Goal: Communication & Community: Answer question/provide support

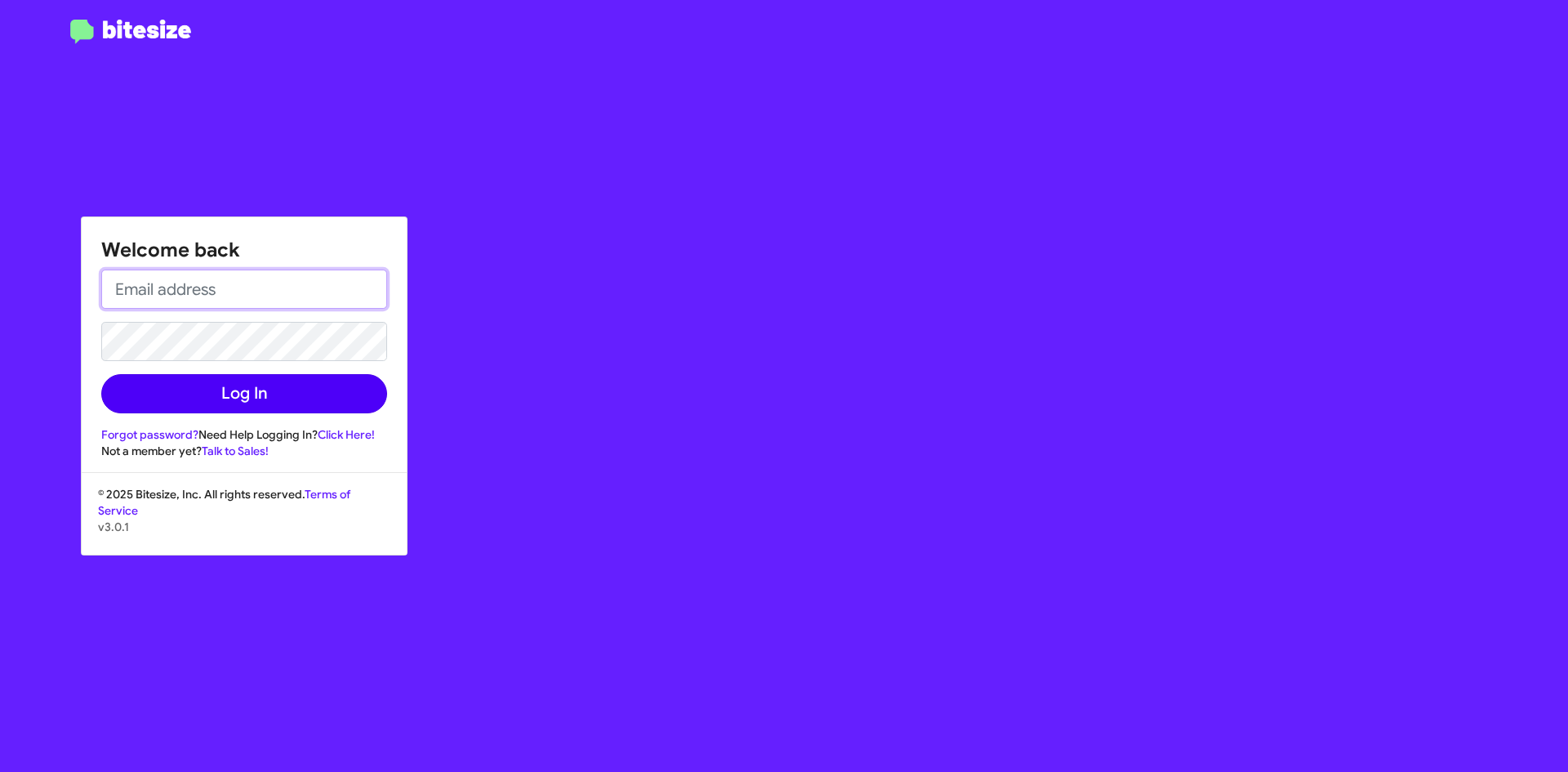
type input "[EMAIL_ADDRESS][DOMAIN_NAME]"
click at [301, 397] on button "Log In" at bounding box center [244, 394] width 286 height 40
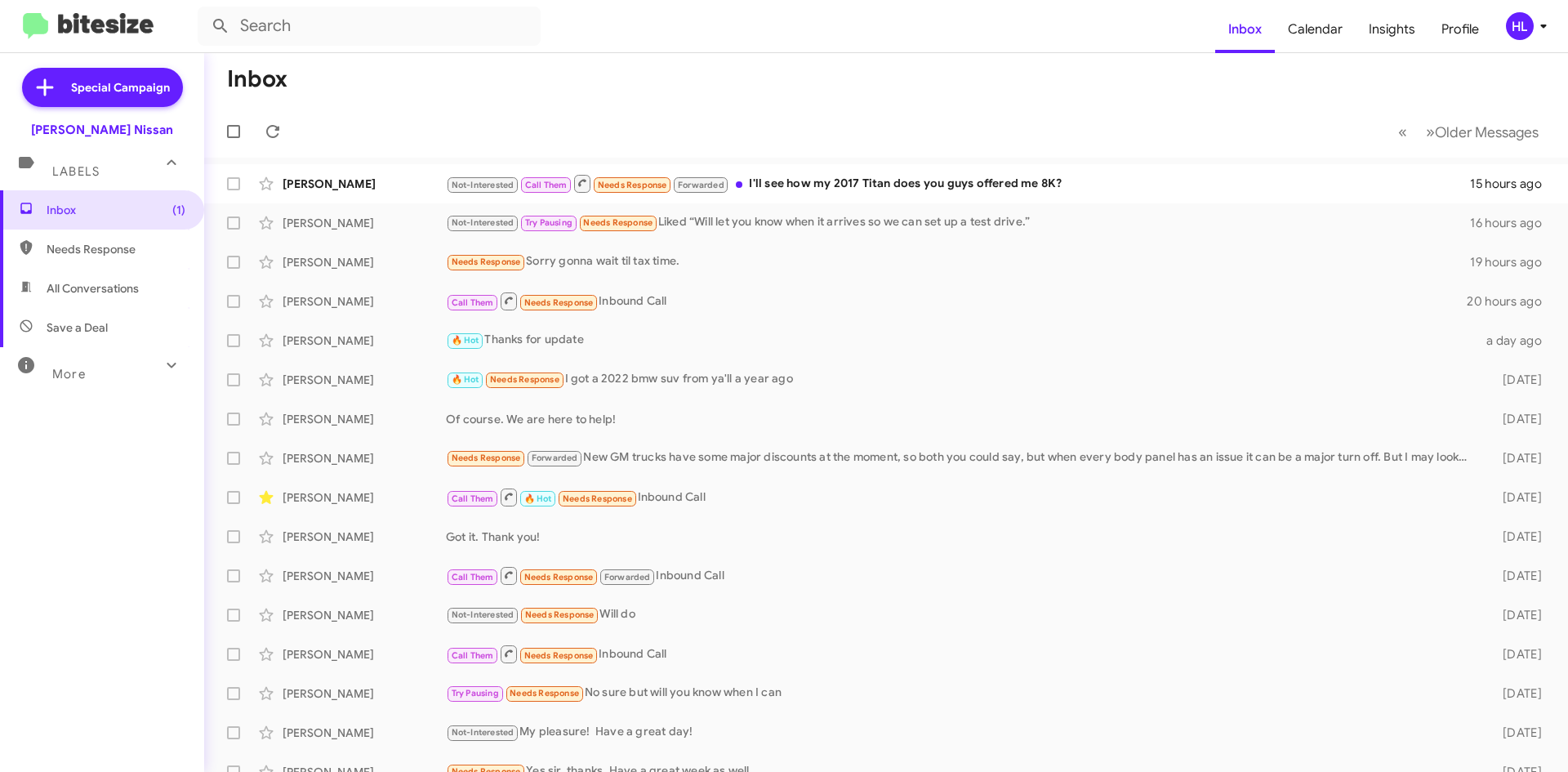
click at [147, 280] on span "All Conversations" at bounding box center [101, 288] width 204 height 40
type input "in:all-conversations"
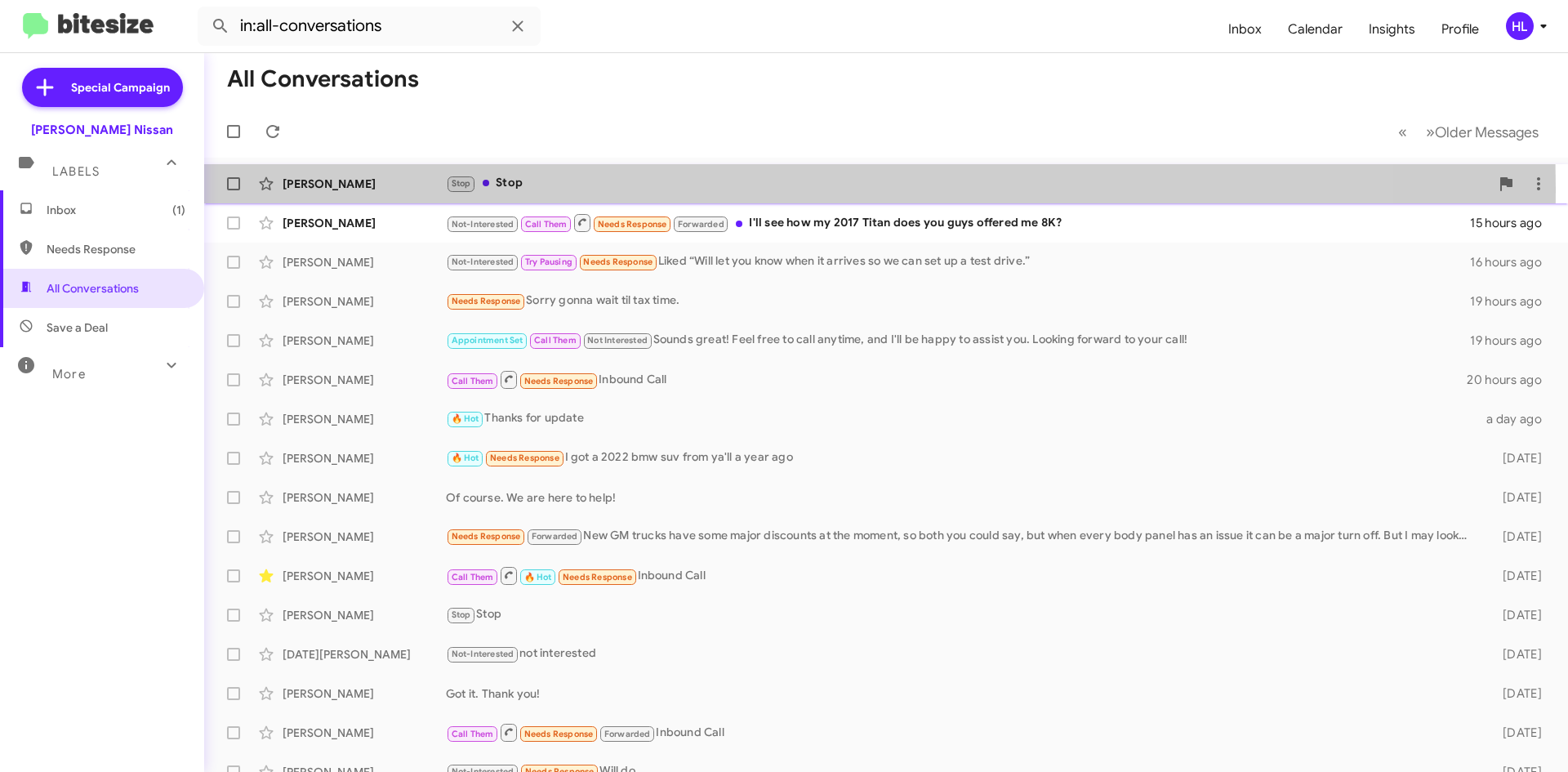
click at [333, 189] on div "[PERSON_NAME]" at bounding box center [364, 184] width 163 height 17
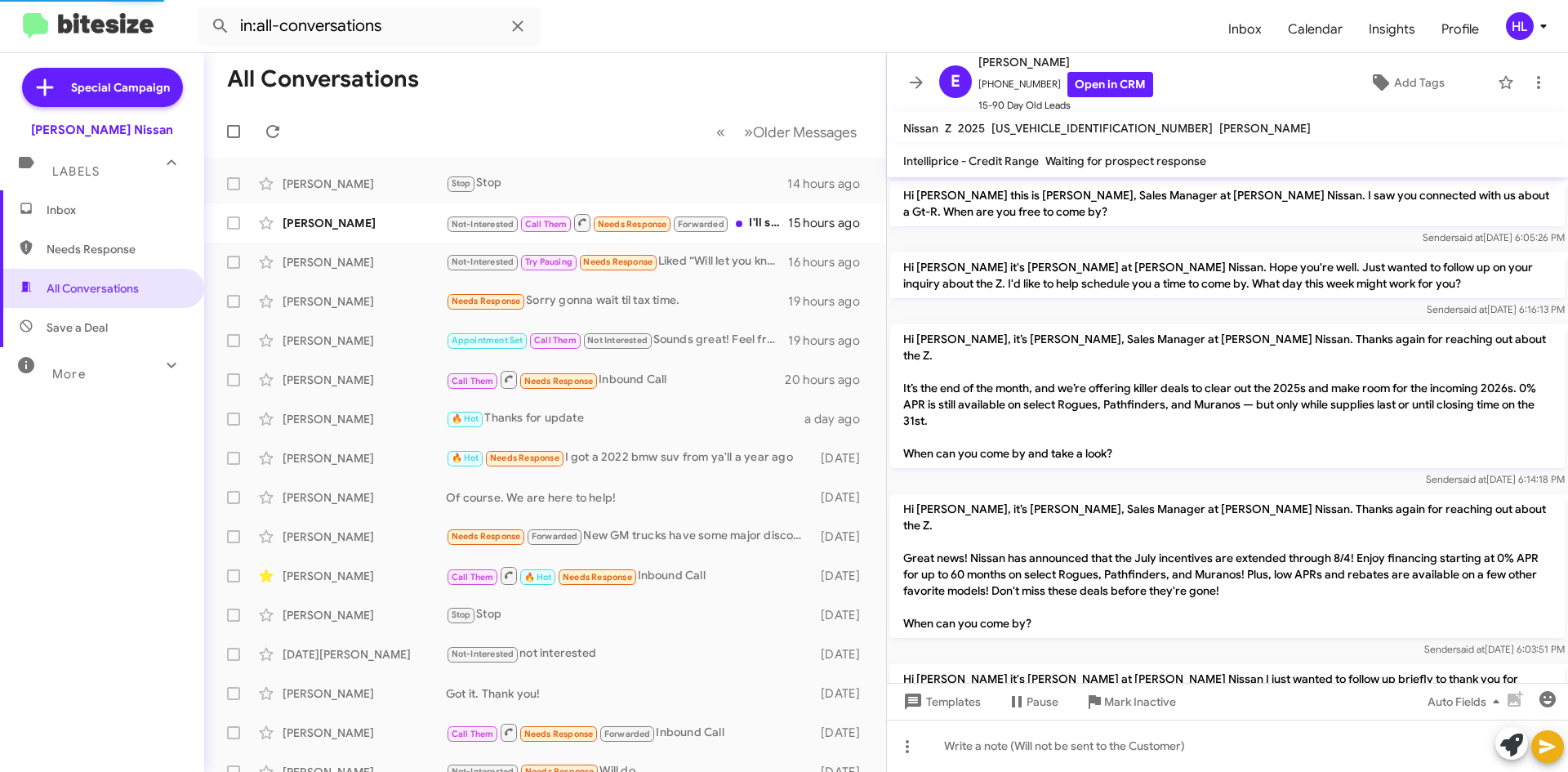
scroll to position [1173, 0]
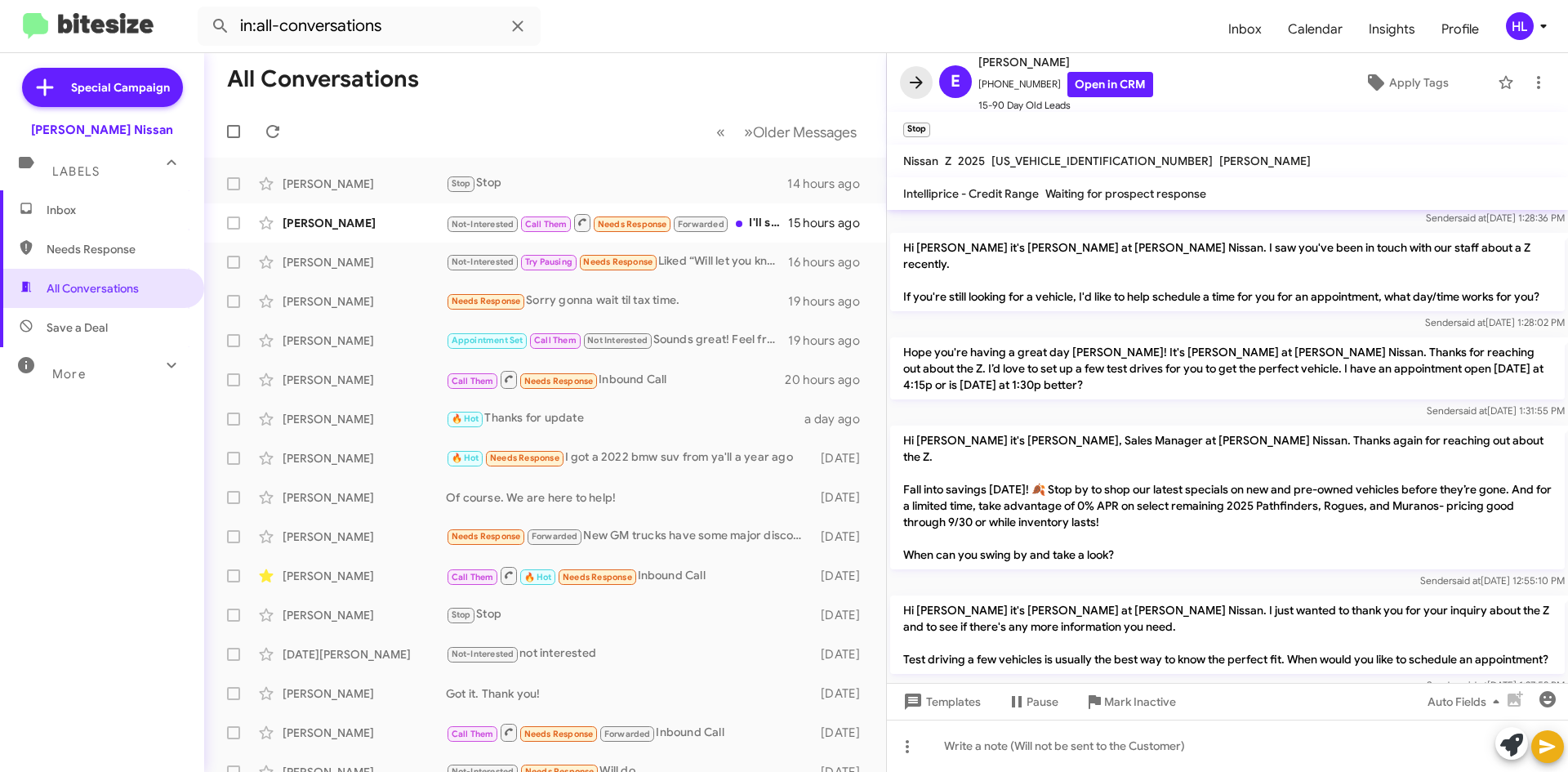
click at [913, 82] on icon at bounding box center [916, 81] width 13 height 12
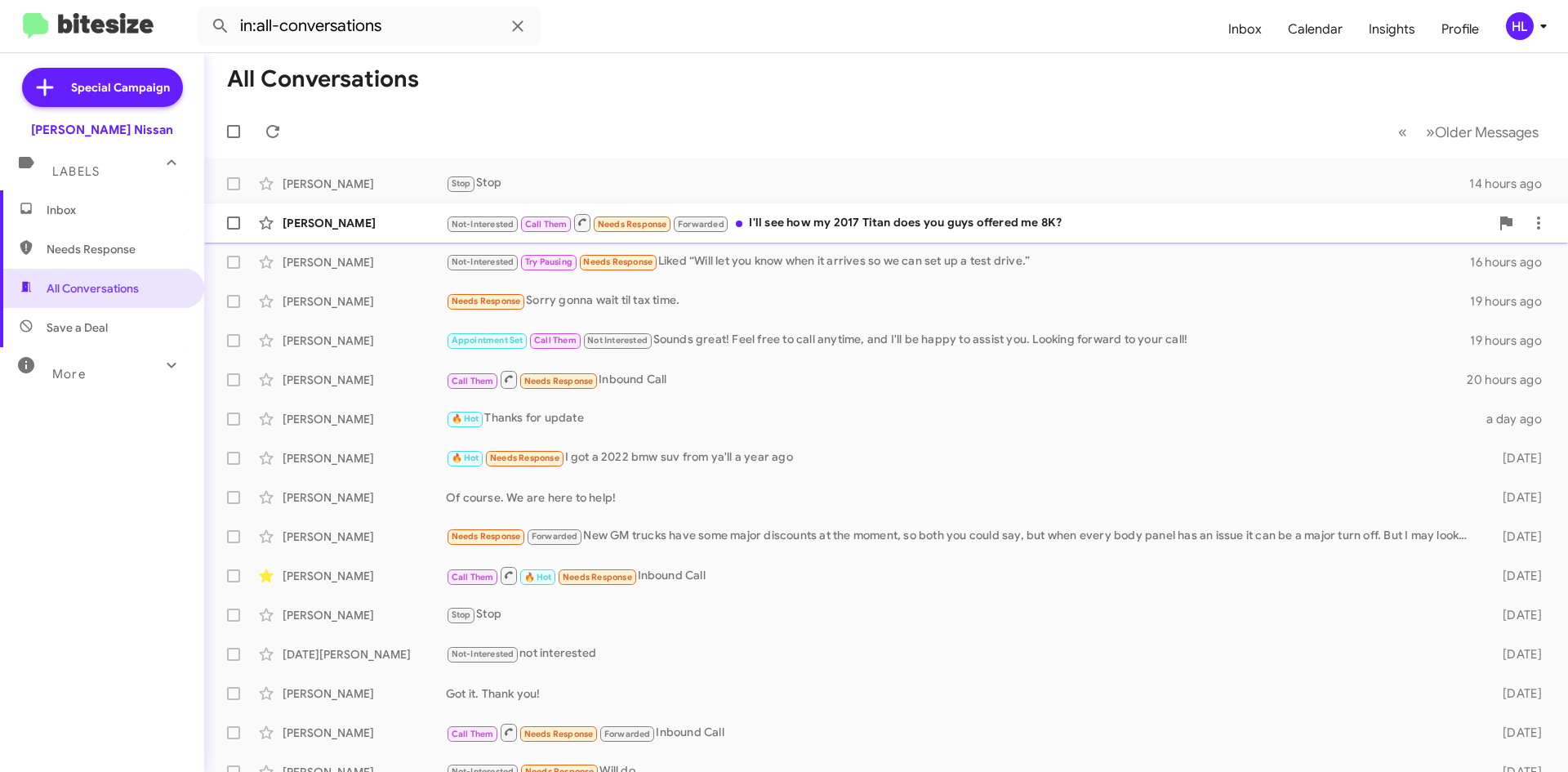
click at [353, 219] on div "[PERSON_NAME]" at bounding box center [364, 223] width 163 height 17
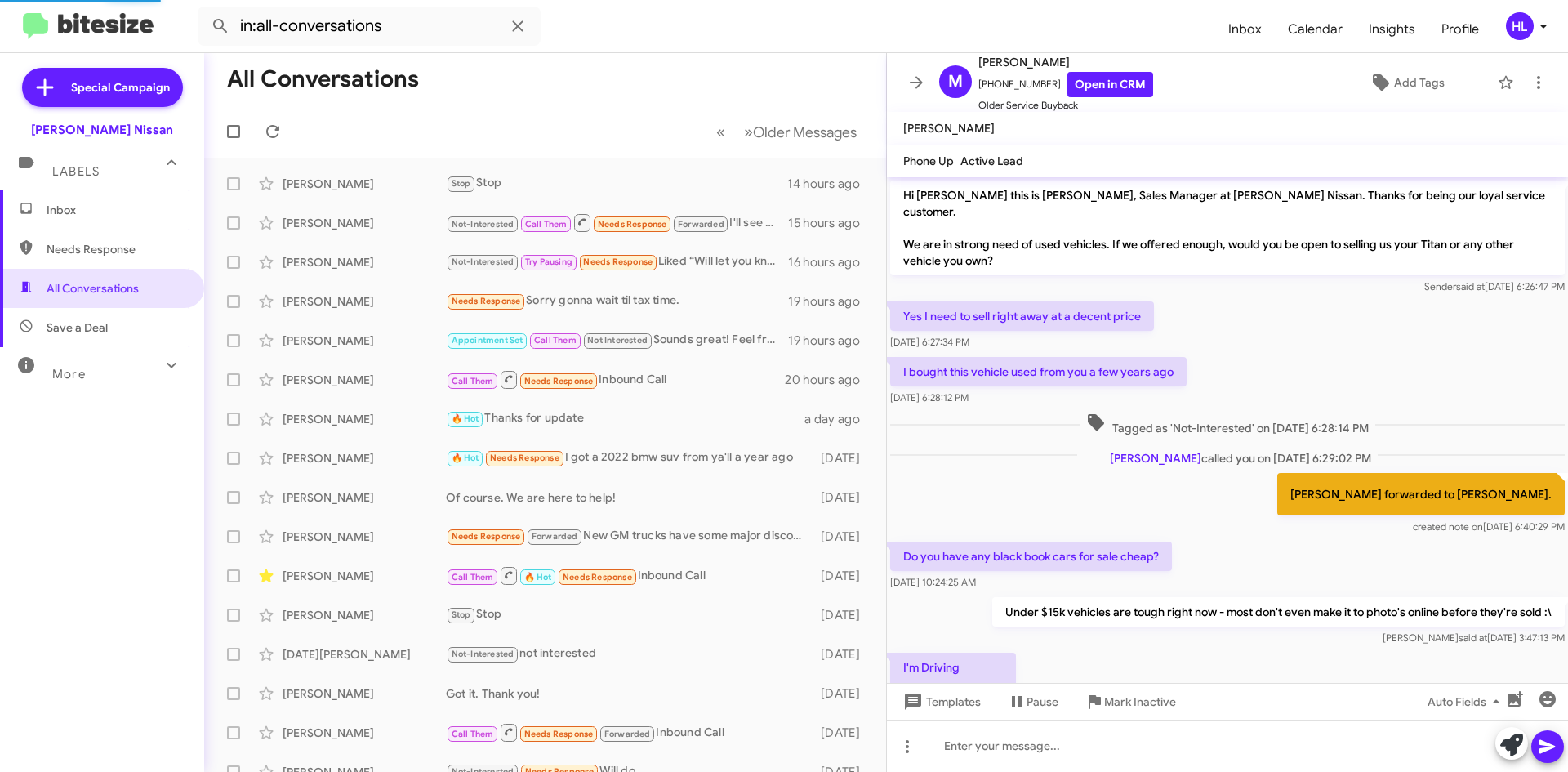
scroll to position [314, 0]
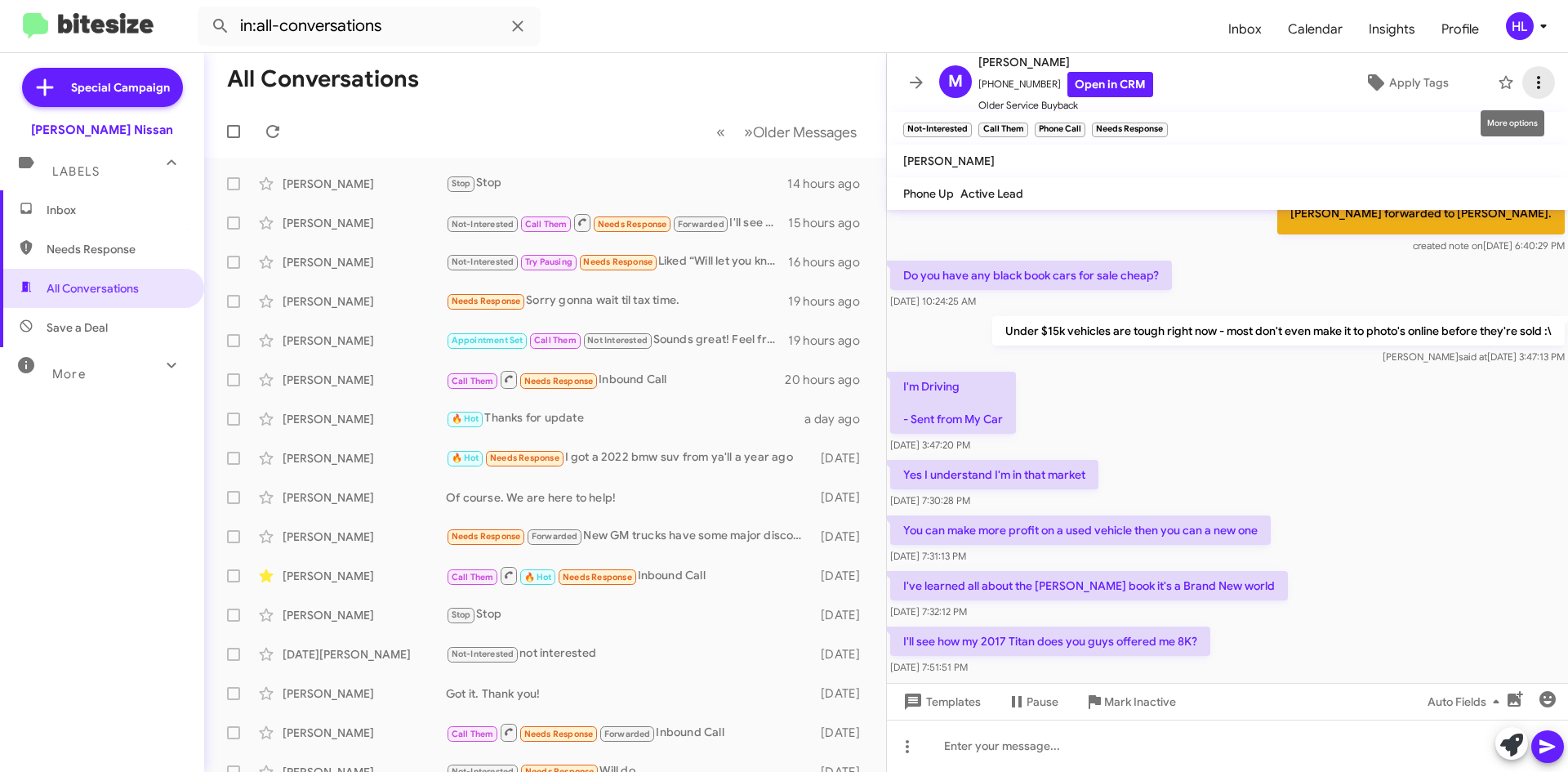
click at [1540, 80] on span at bounding box center [1538, 82] width 32 height 19
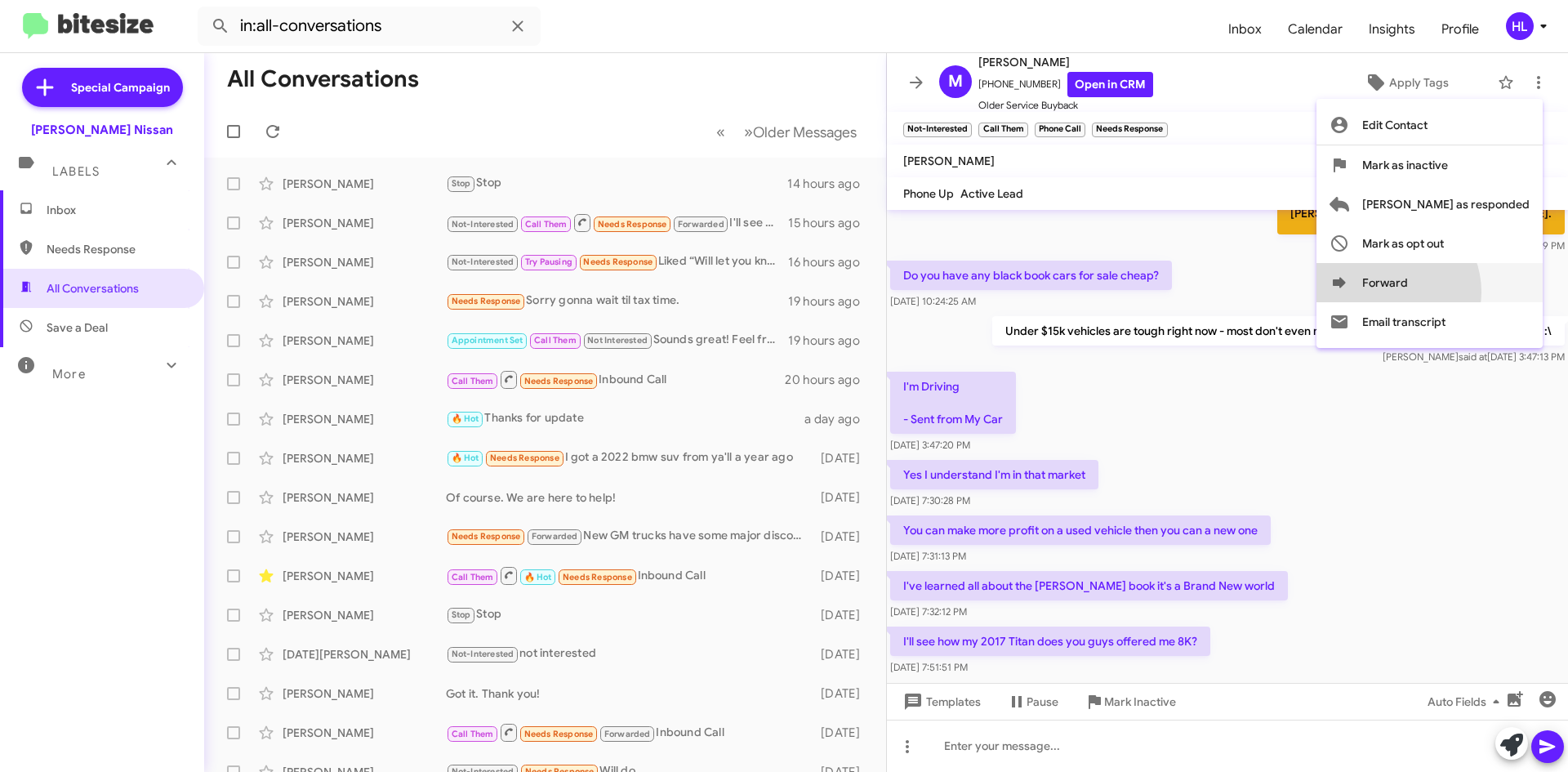
click at [1457, 291] on button "Forward" at bounding box center [1429, 282] width 226 height 40
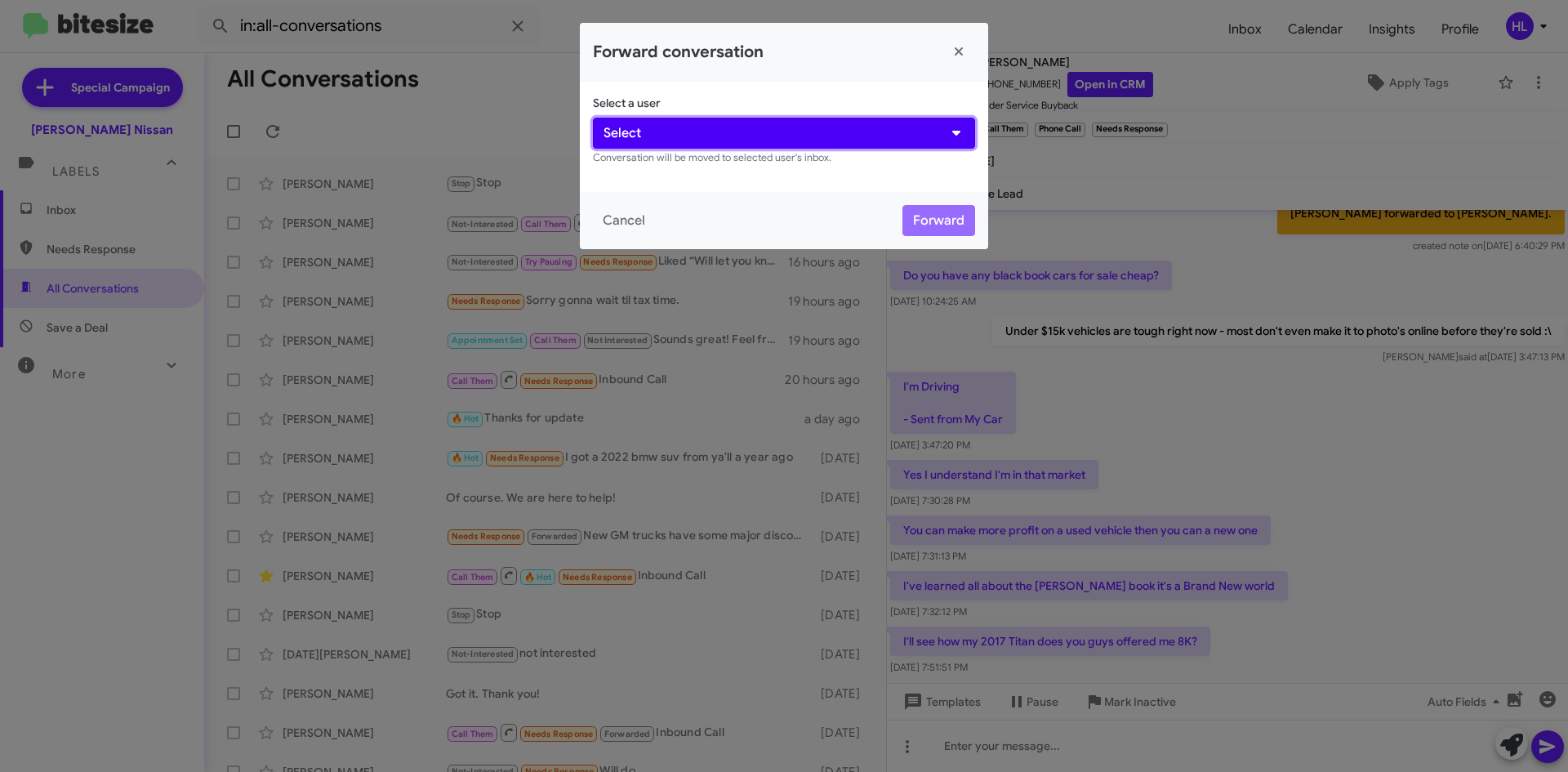
click at [805, 125] on button "Select" at bounding box center [784, 134] width 383 height 31
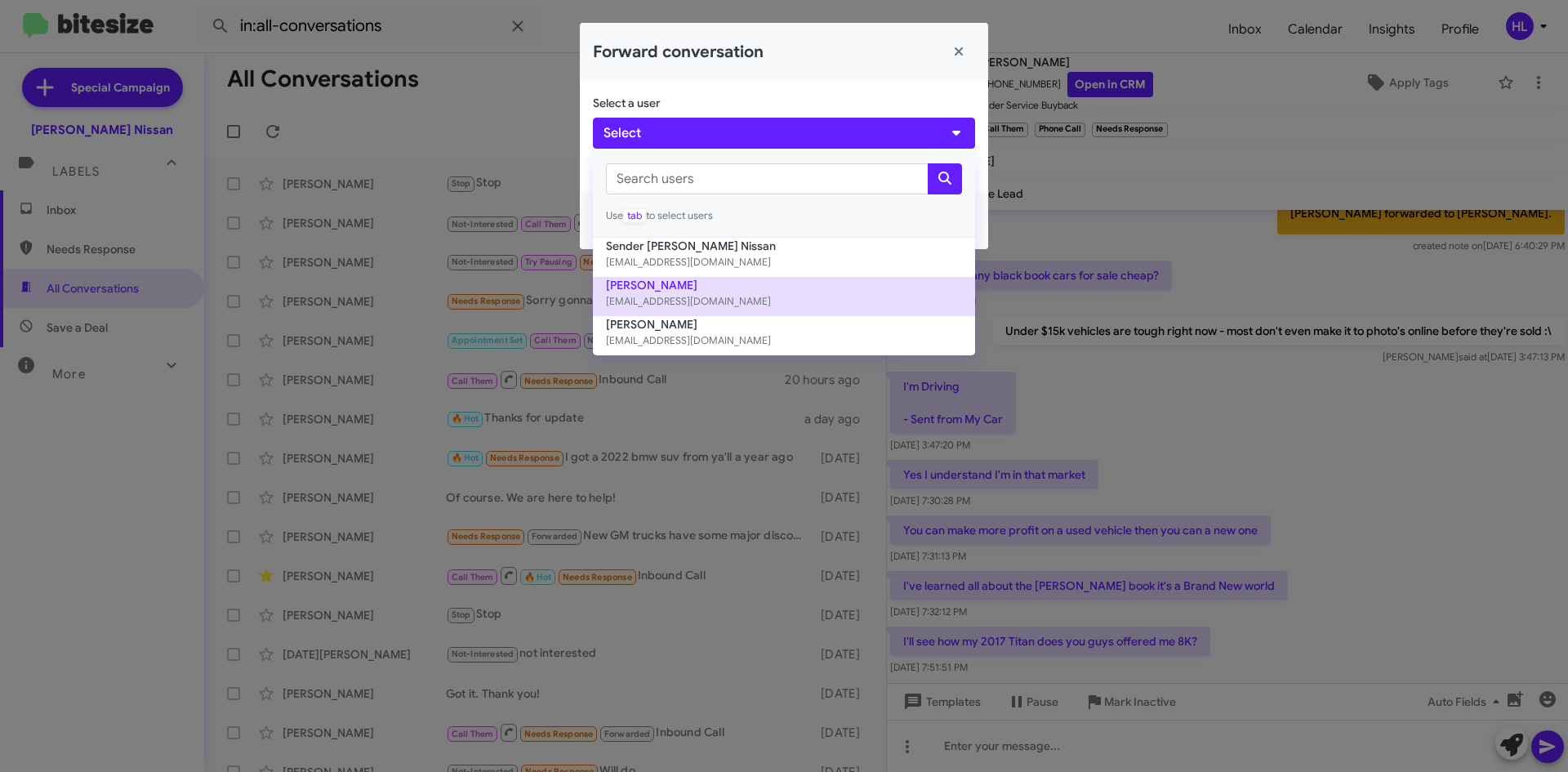
click at [692, 304] on small "[EMAIL_ADDRESS][DOMAIN_NAME]" at bounding box center [784, 302] width 356 height 17
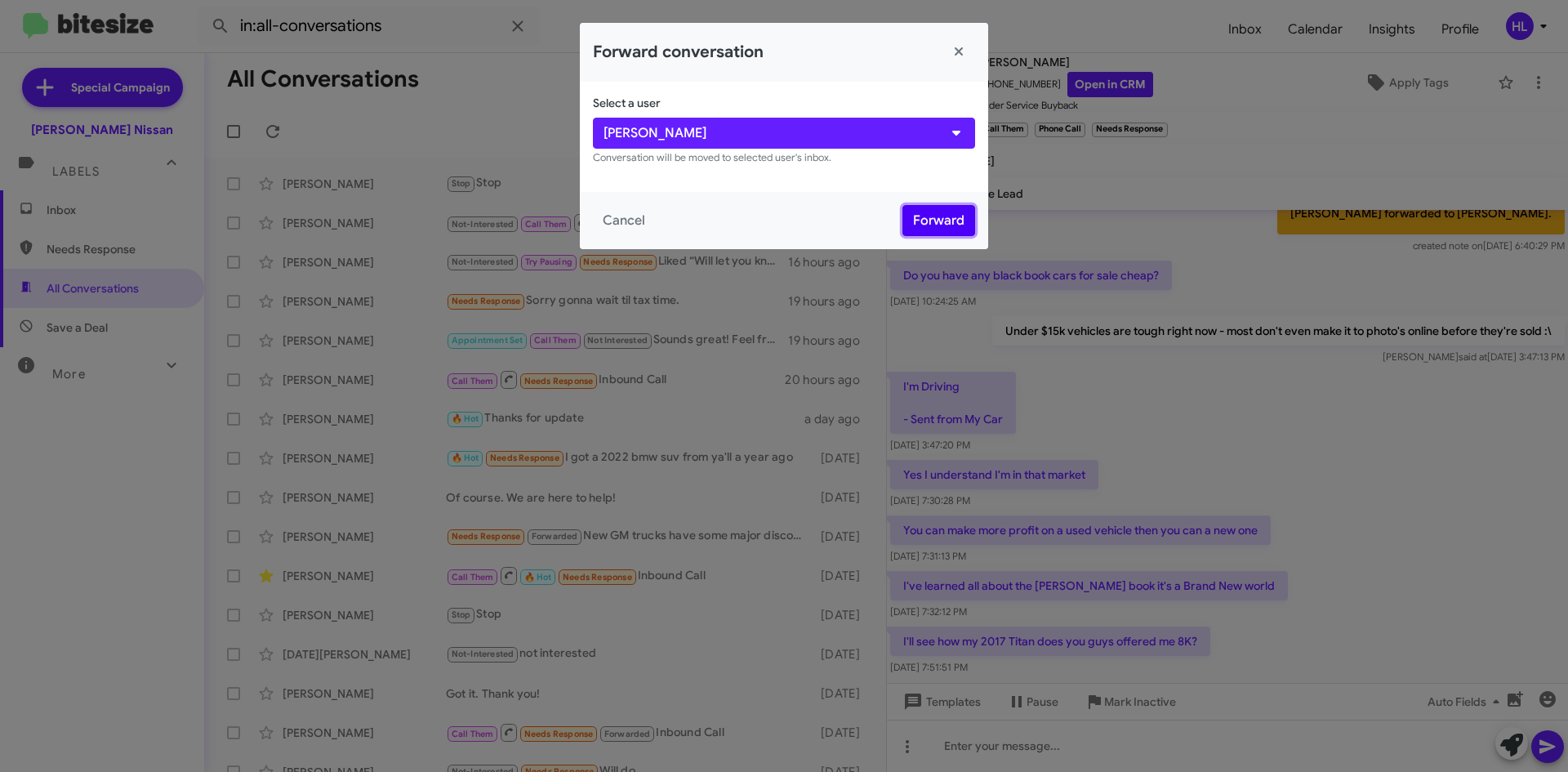
click at [937, 217] on button "Forward" at bounding box center [938, 220] width 73 height 31
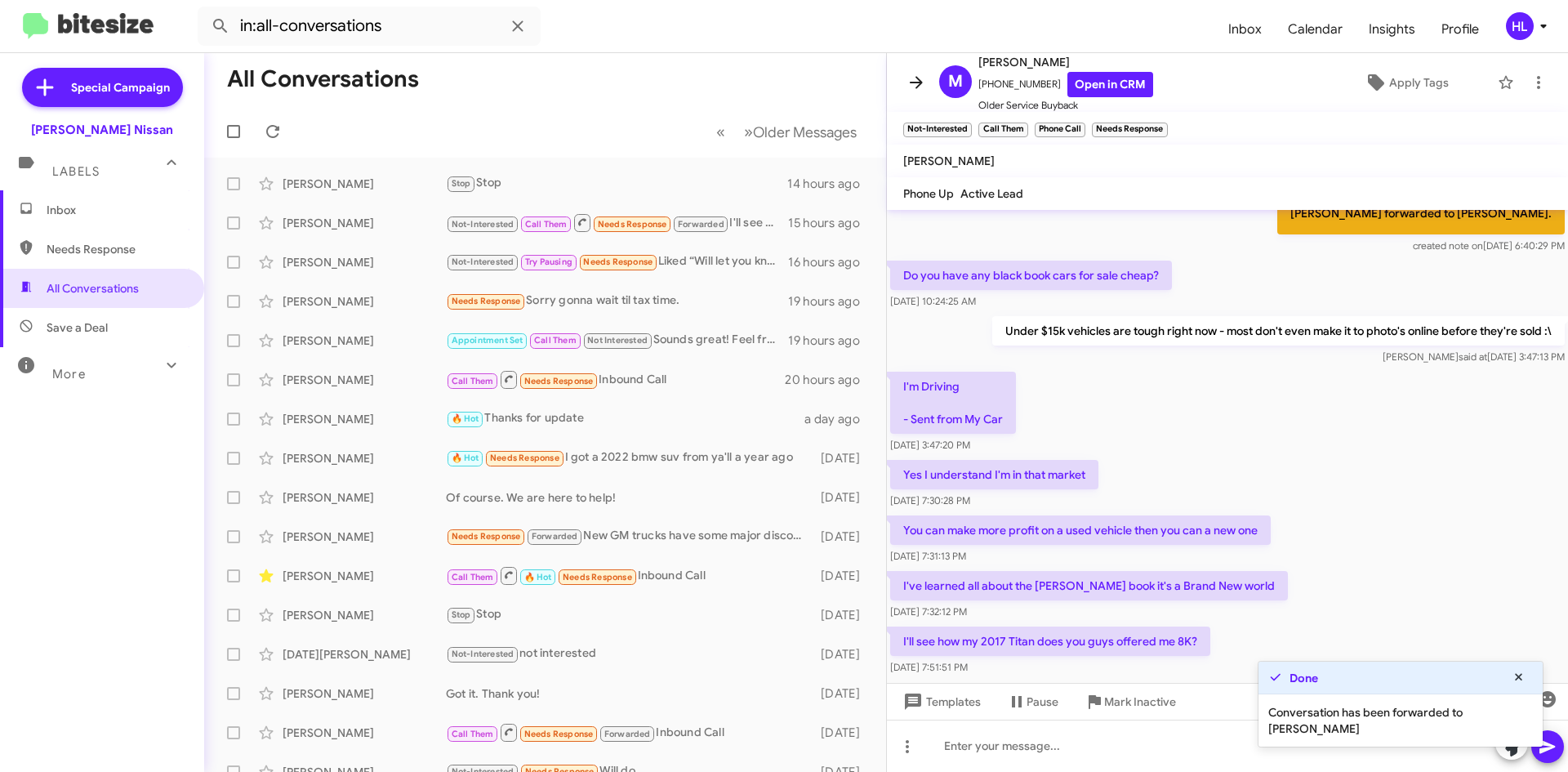
click at [914, 80] on icon at bounding box center [915, 82] width 19 height 19
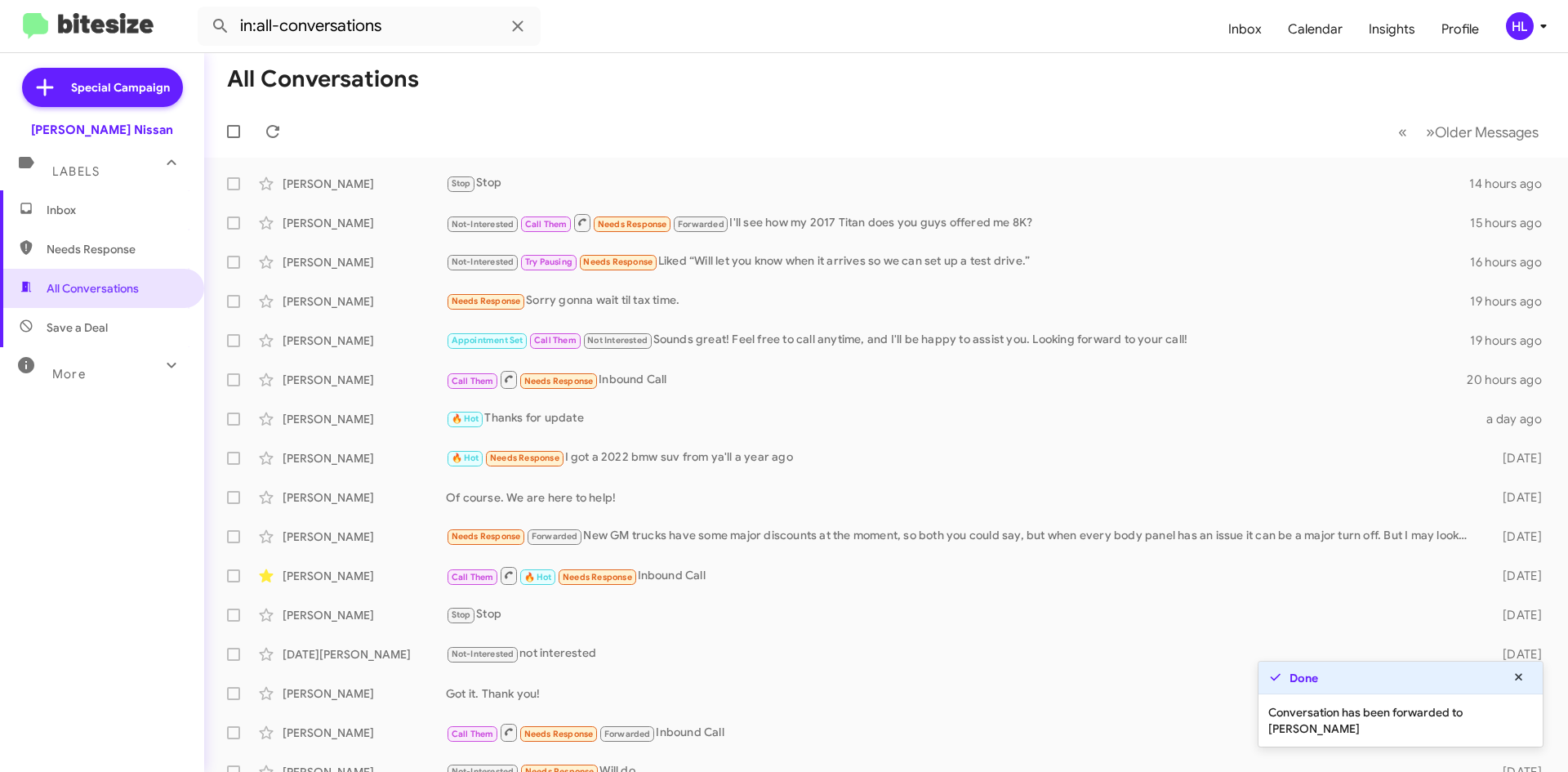
click at [124, 31] on img at bounding box center [88, 26] width 131 height 27
